Goal: Task Accomplishment & Management: Complete application form

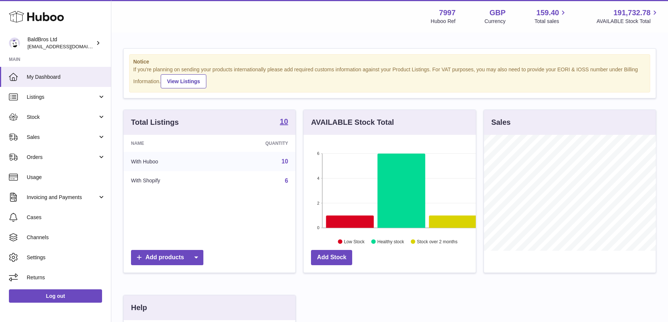
scroll to position [115, 172]
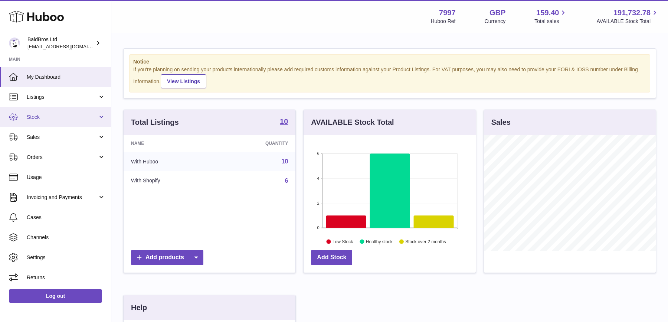
click at [57, 123] on link "Stock" at bounding box center [55, 117] width 111 height 20
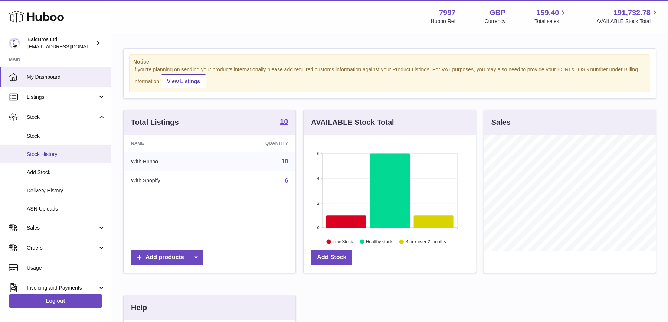
click at [48, 159] on link "Stock History" at bounding box center [55, 154] width 111 height 18
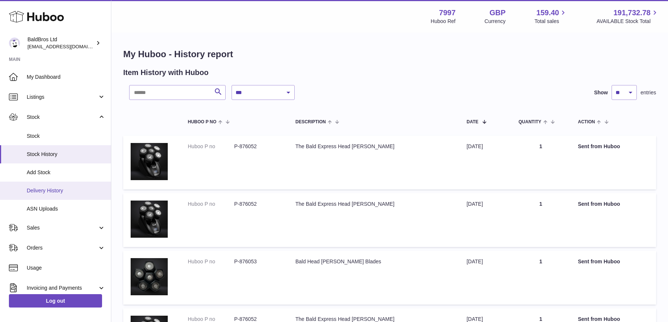
click at [62, 188] on span "Delivery History" at bounding box center [66, 190] width 79 height 7
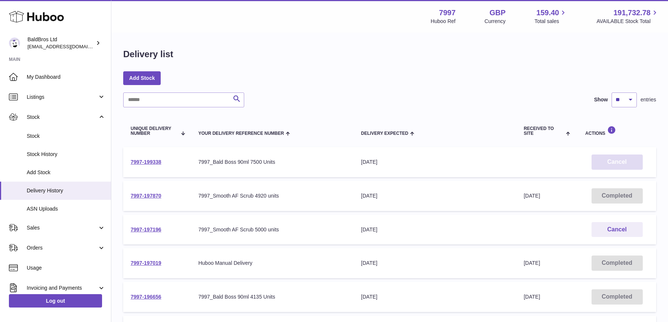
click at [609, 161] on button "Cancel" at bounding box center [616, 161] width 51 height 15
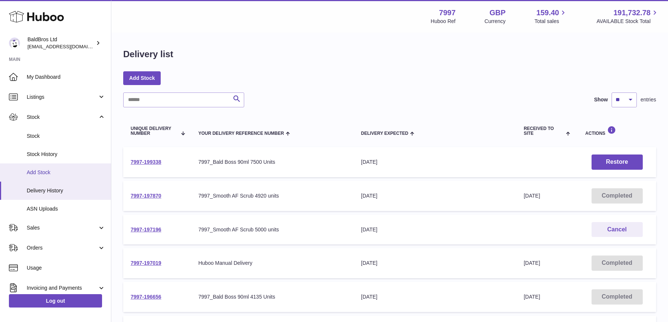
click at [48, 171] on span "Add Stock" at bounding box center [66, 172] width 79 height 7
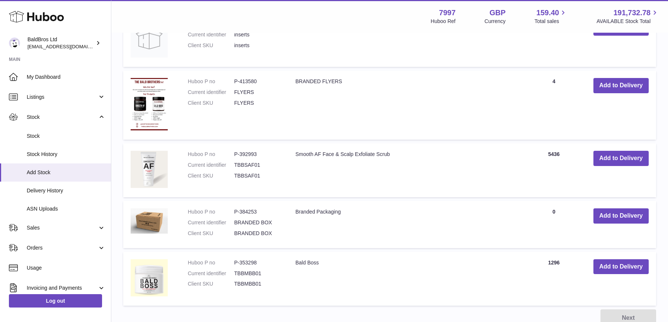
scroll to position [569, 0]
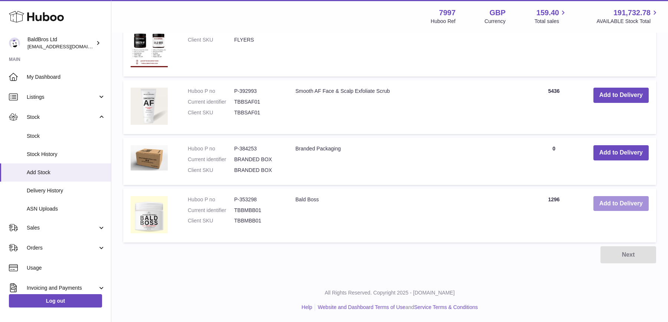
click at [612, 200] on button "Add to Delivery" at bounding box center [620, 203] width 55 height 15
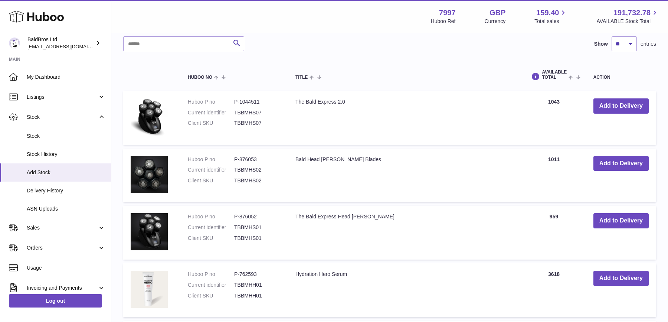
scroll to position [0, 0]
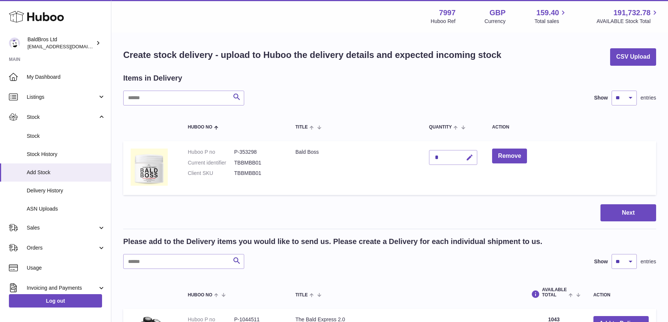
click at [472, 158] on icon "button" at bounding box center [470, 158] width 8 height 8
type input "****"
click at [464, 157] on button "submit" at bounding box center [468, 157] width 14 height 12
click at [637, 214] on button "Next" at bounding box center [628, 212] width 56 height 17
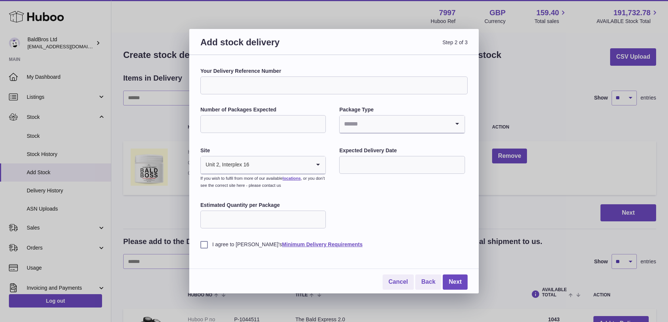
click at [274, 78] on input "Your Delivery Reference Number" at bounding box center [333, 85] width 267 height 18
click at [267, 85] on input "**********" at bounding box center [333, 85] width 267 height 18
type input "**********"
click at [244, 122] on input "Number of Packages Expected" at bounding box center [262, 124] width 125 height 18
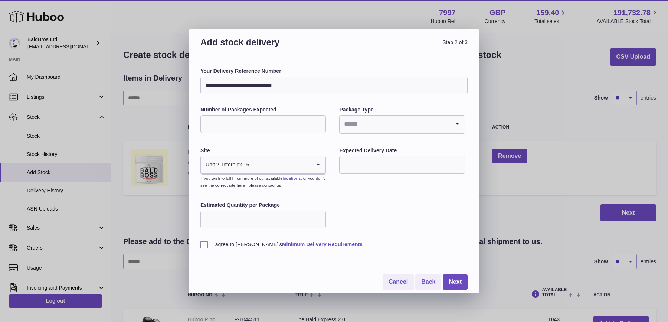
type input "*"
click at [388, 124] on input "Search for option" at bounding box center [394, 123] width 110 height 17
click at [372, 162] on li "Pallets" at bounding box center [402, 158] width 124 height 15
click at [372, 162] on input "text" at bounding box center [401, 165] width 125 height 18
click at [398, 243] on span "14" at bounding box center [395, 240] width 13 height 13
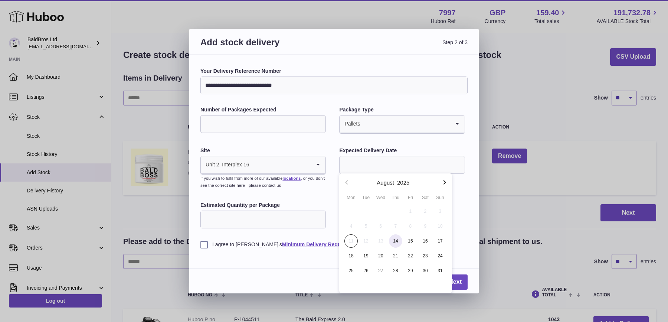
type input "**********"
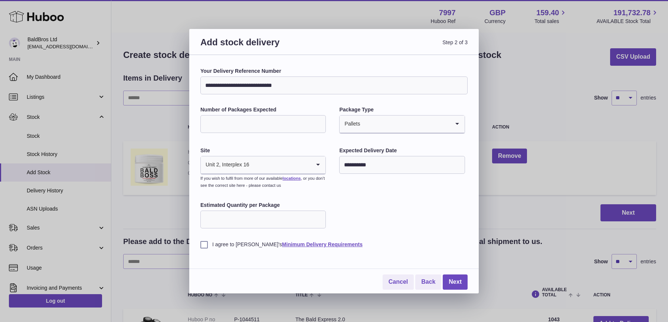
click at [224, 214] on input "Estimated Quantity per Package" at bounding box center [262, 219] width 125 height 18
type input "****"
click at [202, 243] on label "I agree to Huboo's Minimum Delivery Requirements" at bounding box center [333, 244] width 267 height 7
click at [450, 279] on link "Next" at bounding box center [455, 281] width 25 height 15
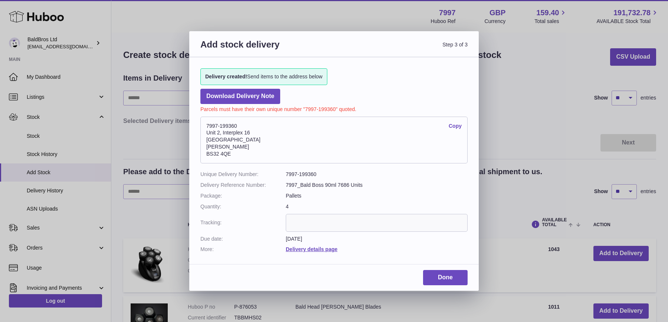
click at [450, 279] on link "Done" at bounding box center [445, 277] width 45 height 15
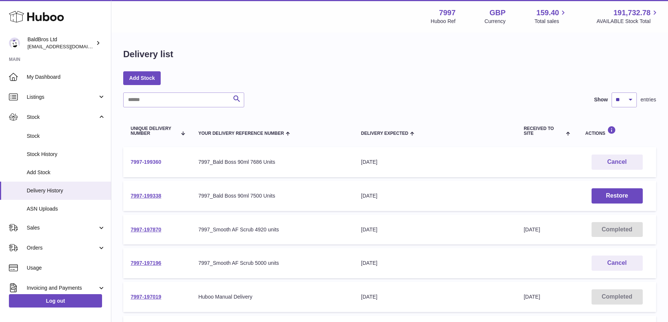
click at [142, 162] on link "7997-199360" at bounding box center [146, 162] width 31 height 6
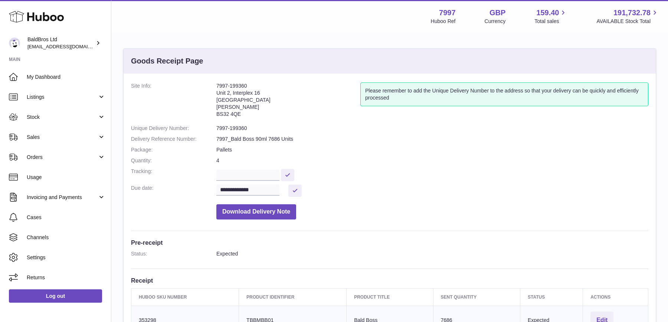
drag, startPoint x: 215, startPoint y: 91, endPoint x: 256, endPoint y: 115, distance: 47.4
click at [256, 115] on dl "**********" at bounding box center [389, 152] width 517 height 141
copy dl "7997-199360 [STREET_ADDRESS][PERSON_NAME]"
